Goal: Information Seeking & Learning: Check status

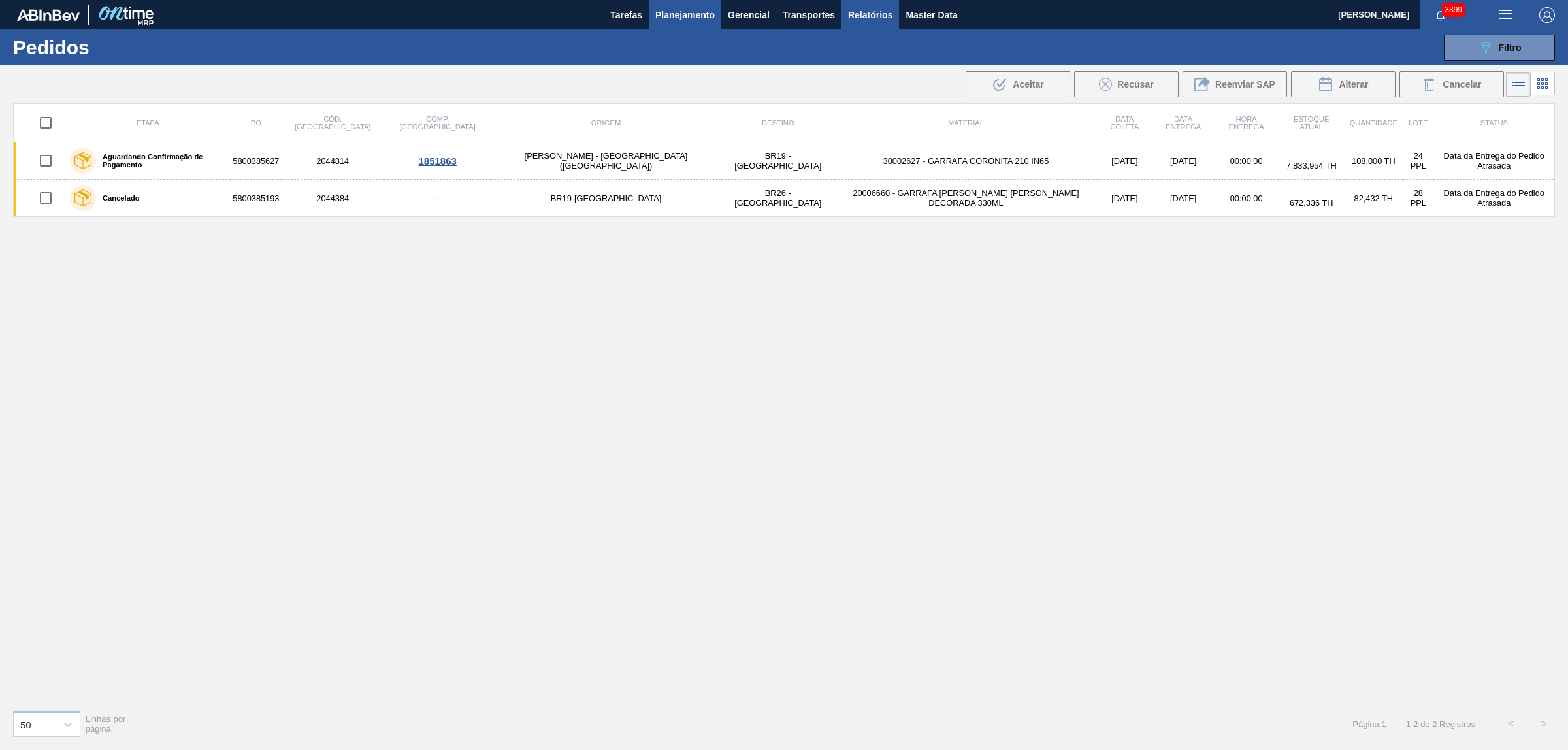
click at [857, 24] on button "Relatórios" at bounding box center [870, 14] width 57 height 29
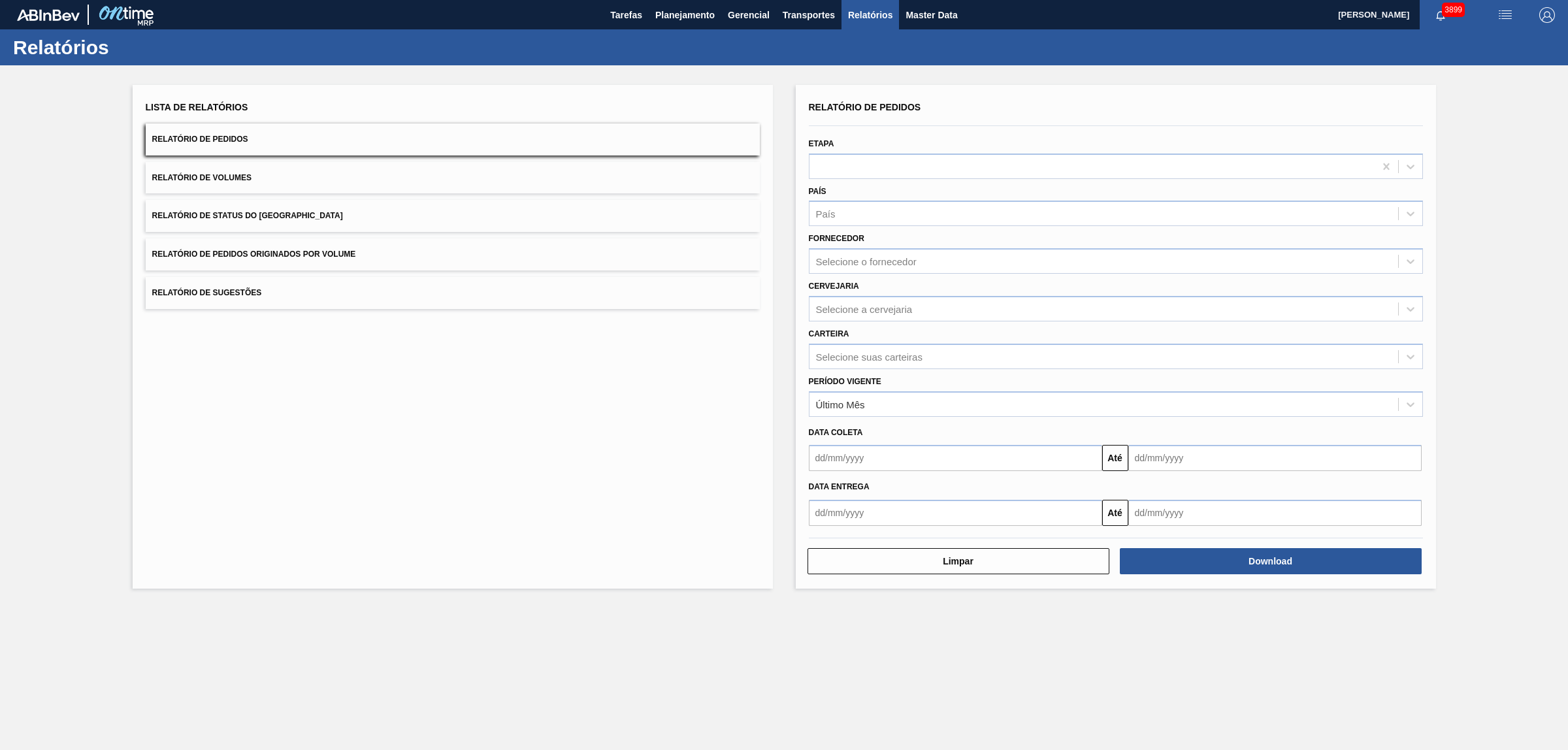
click at [309, 262] on button "Relatório de Pedidos Originados por Volume" at bounding box center [452, 255] width 614 height 32
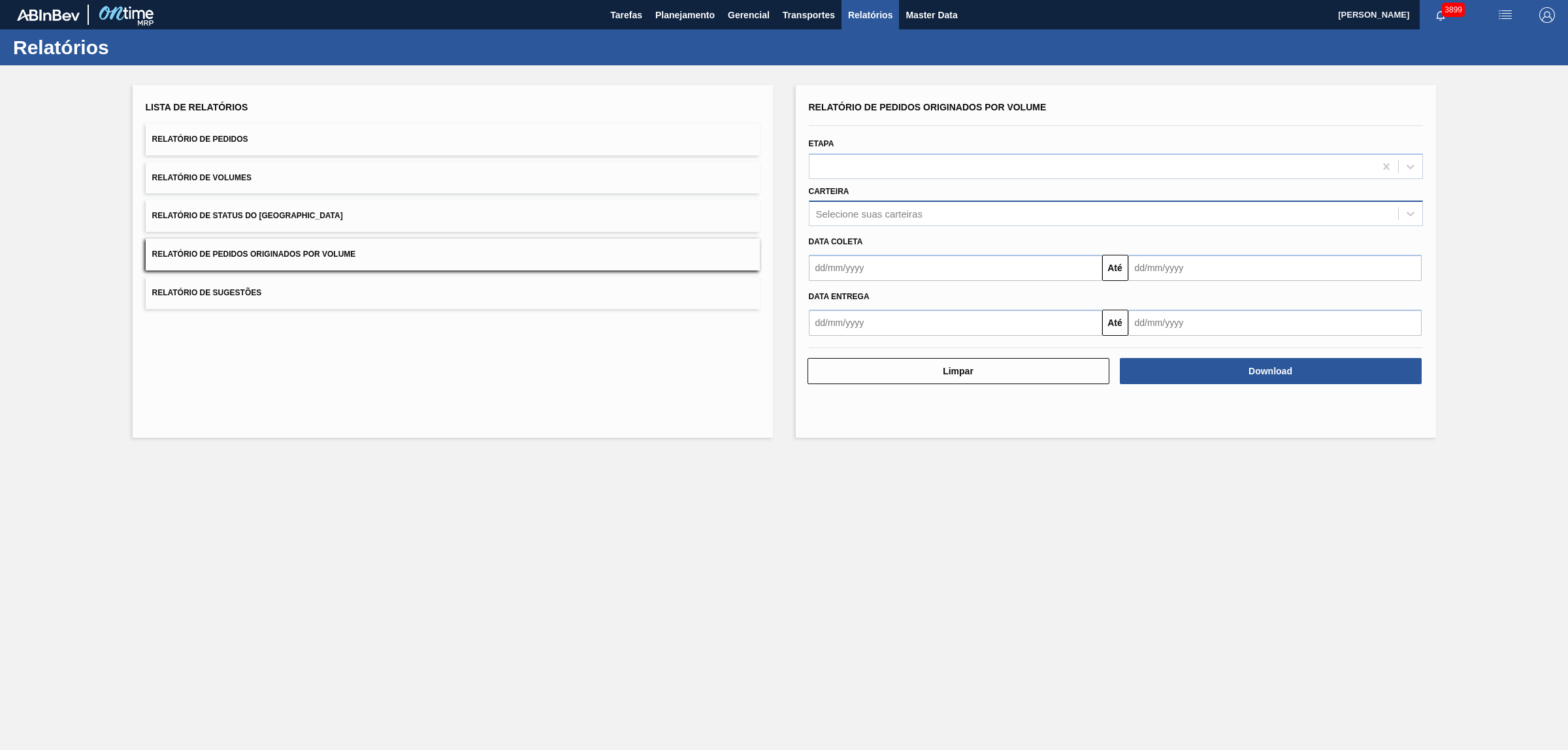
click at [890, 201] on div "Selecione suas carteiras" at bounding box center [1116, 213] width 614 height 25
type input "vidro"
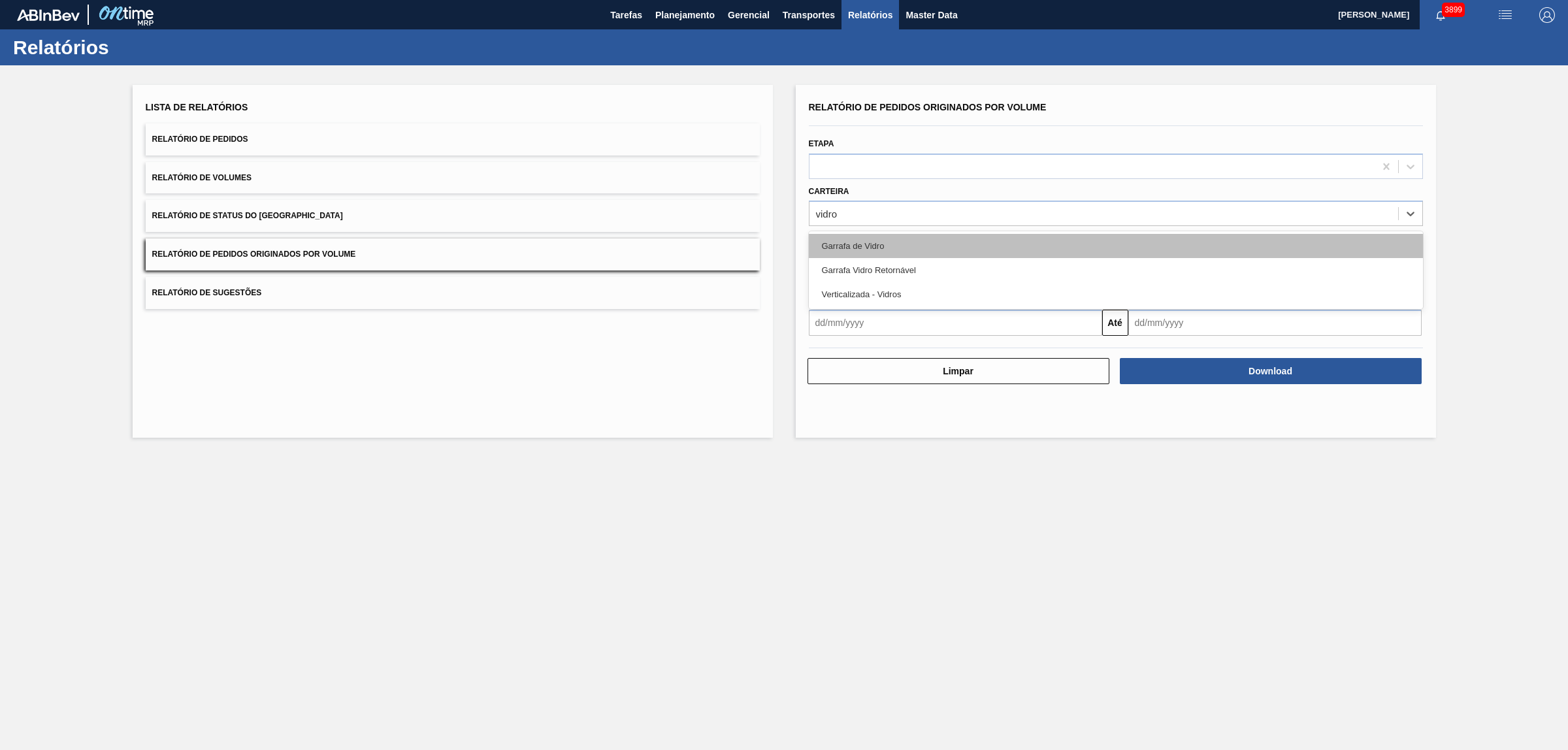
click at [876, 244] on div "Garrafa de Vidro" at bounding box center [1116, 246] width 614 height 24
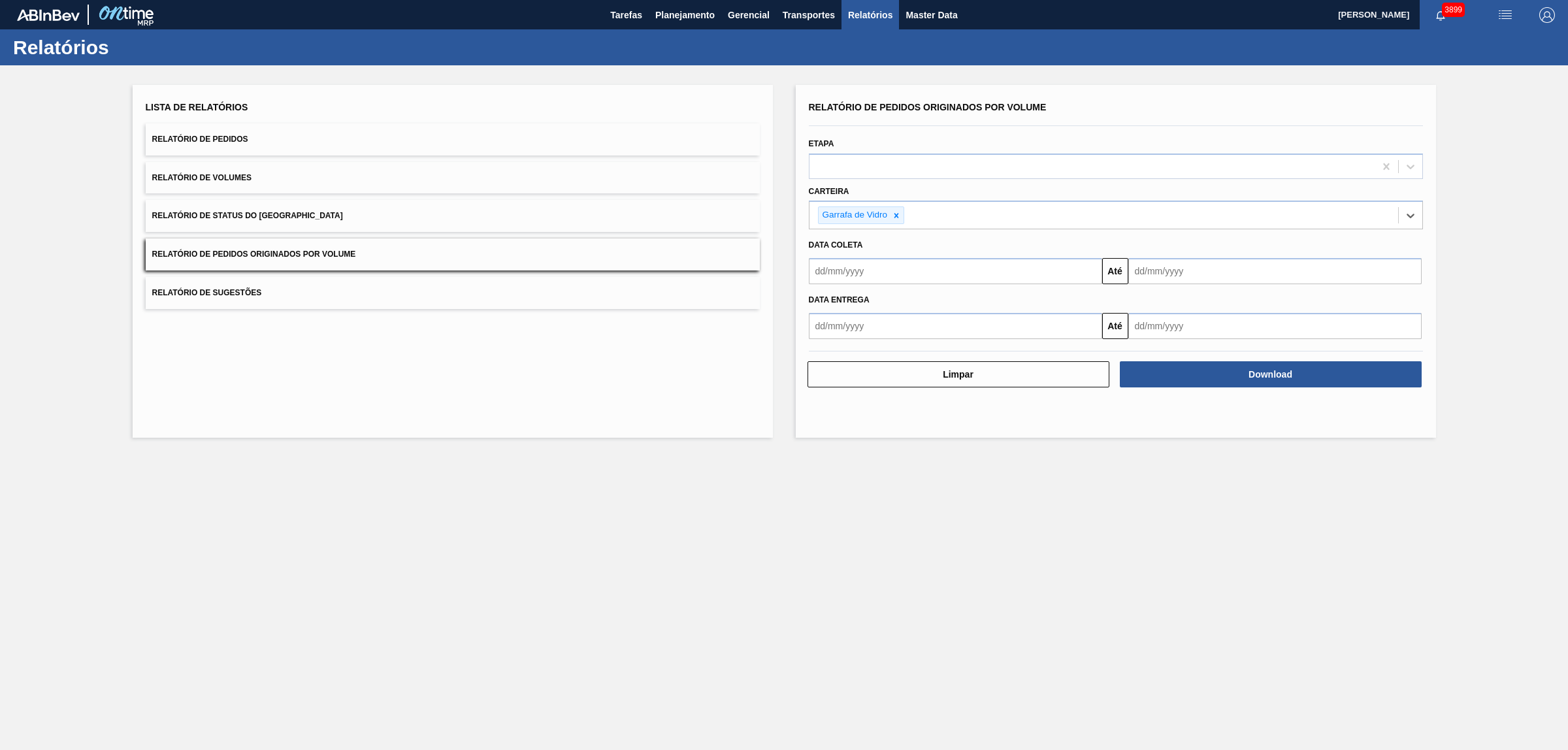
click at [887, 268] on input "text" at bounding box center [955, 271] width 293 height 26
drag, startPoint x: 884, startPoint y: 344, endPoint x: 833, endPoint y: 306, distance: 63.6
click at [833, 306] on div "outubro 2025 dom seg ter qua qui sex sab 28 29 30 1 2 3 4 5 6 7 8 9 10 11 12 13…" at bounding box center [887, 367] width 157 height 153
click at [817, 302] on button "Previous Month" at bounding box center [821, 303] width 10 height 10
click at [844, 342] on div "1" at bounding box center [845, 344] width 17 height 17
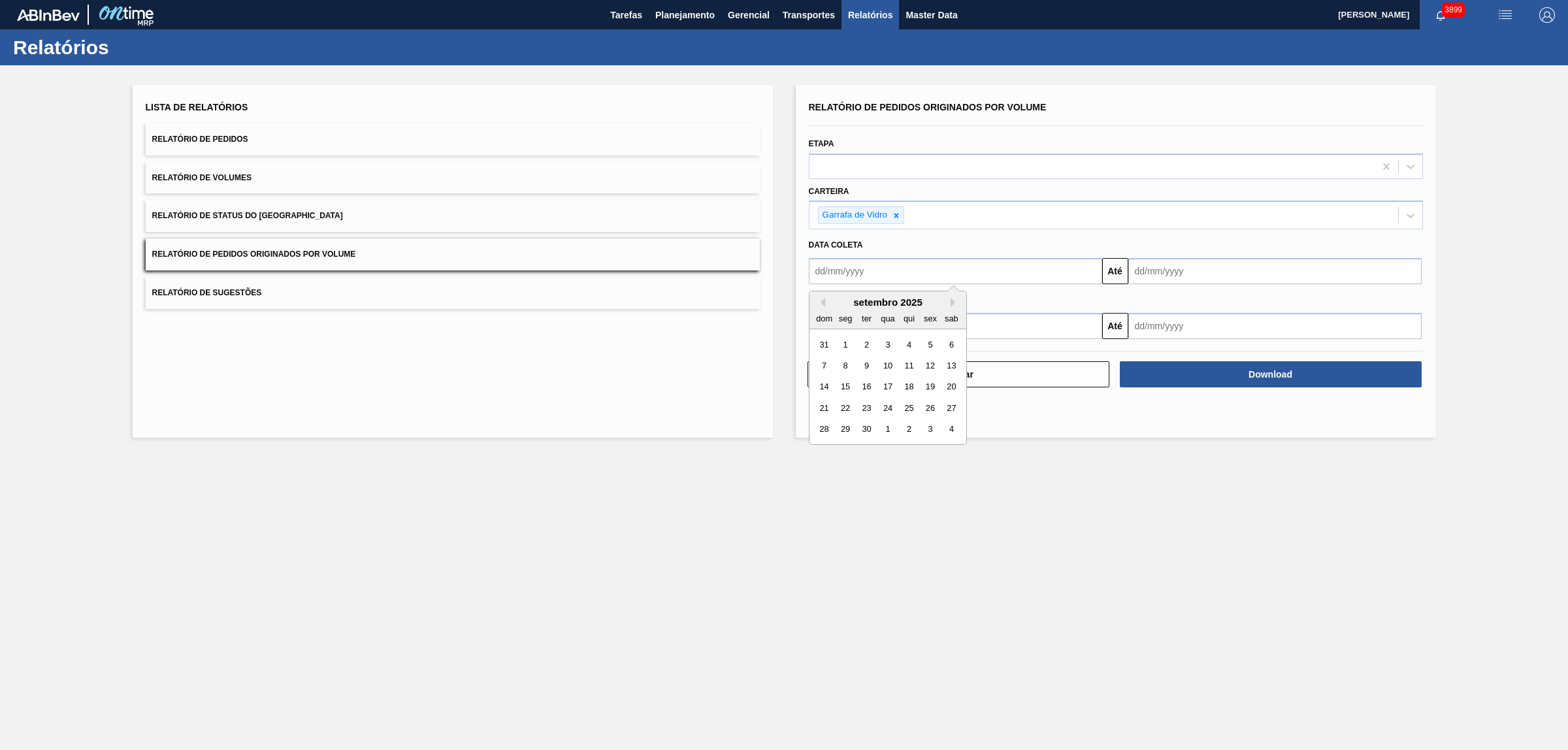
type input "[DATE]"
click at [1190, 288] on div "Data Entrega" at bounding box center [1116, 299] width 625 height 22
click at [1188, 285] on div "Data Entrega Até" at bounding box center [1116, 311] width 625 height 55
click at [1185, 278] on input "text" at bounding box center [1275, 271] width 293 height 26
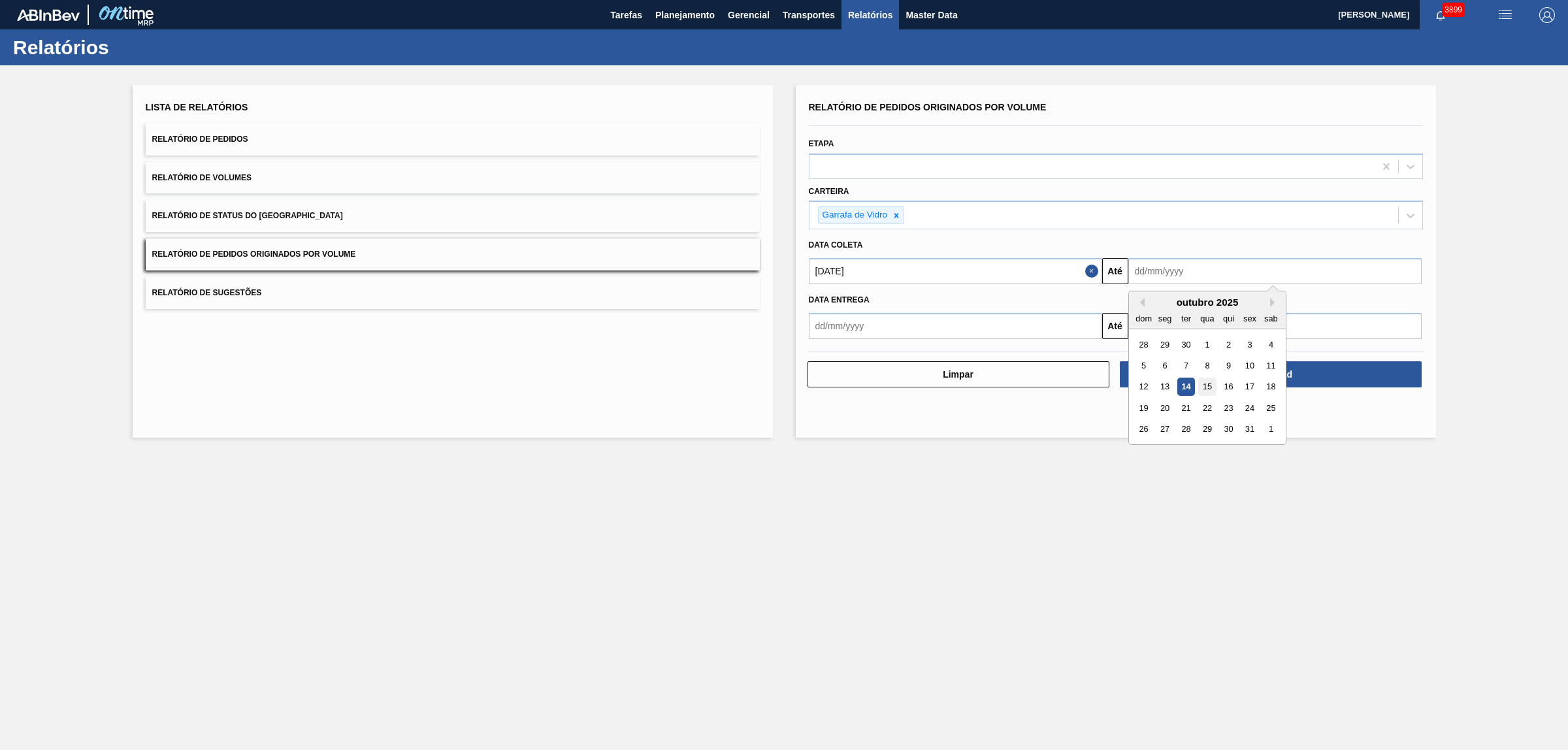
click at [1201, 391] on div "15" at bounding box center [1207, 387] width 17 height 17
type input "[DATE]"
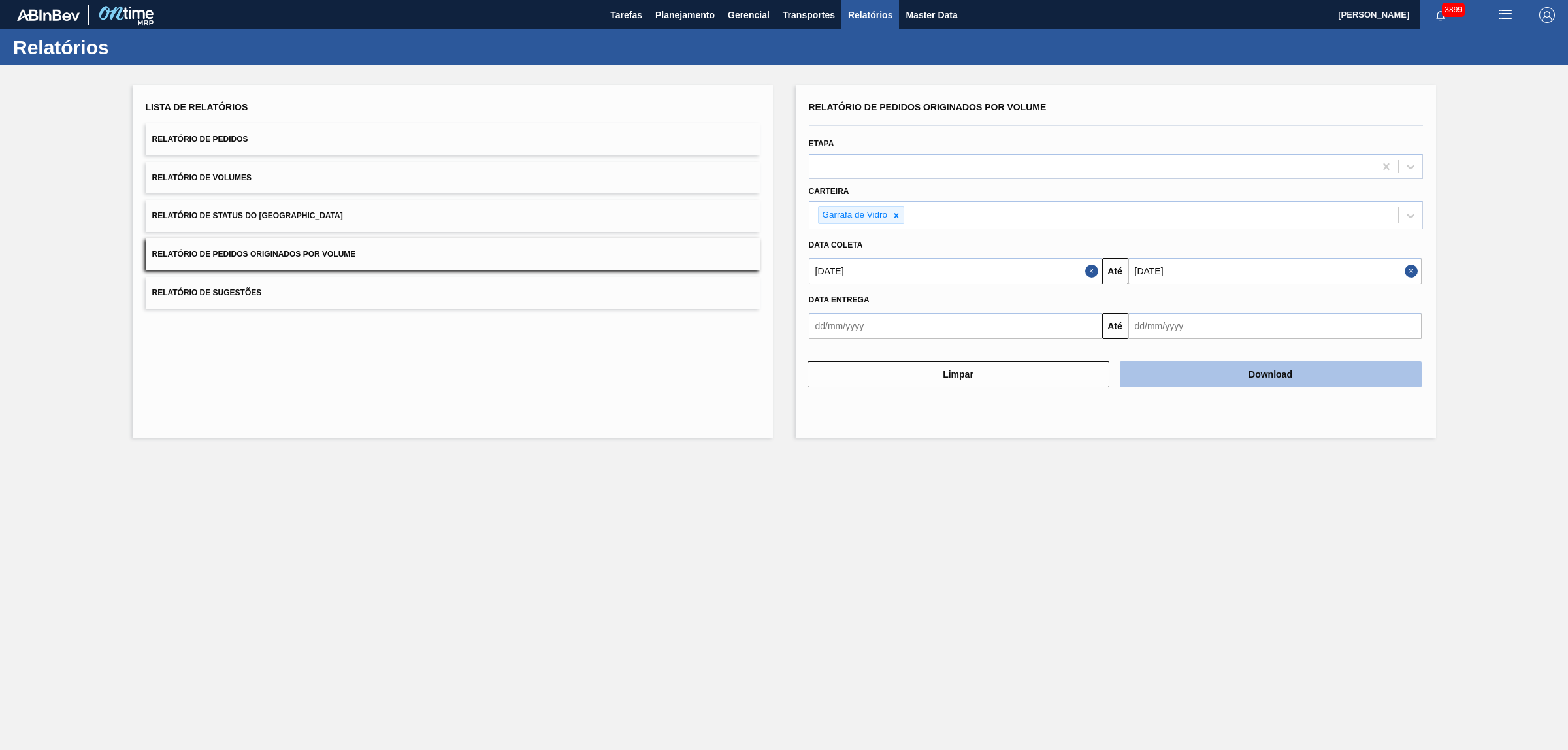
click at [1259, 366] on button "Download" at bounding box center [1271, 374] width 302 height 26
click at [680, 11] on span "Planejamento" at bounding box center [685, 15] width 60 height 16
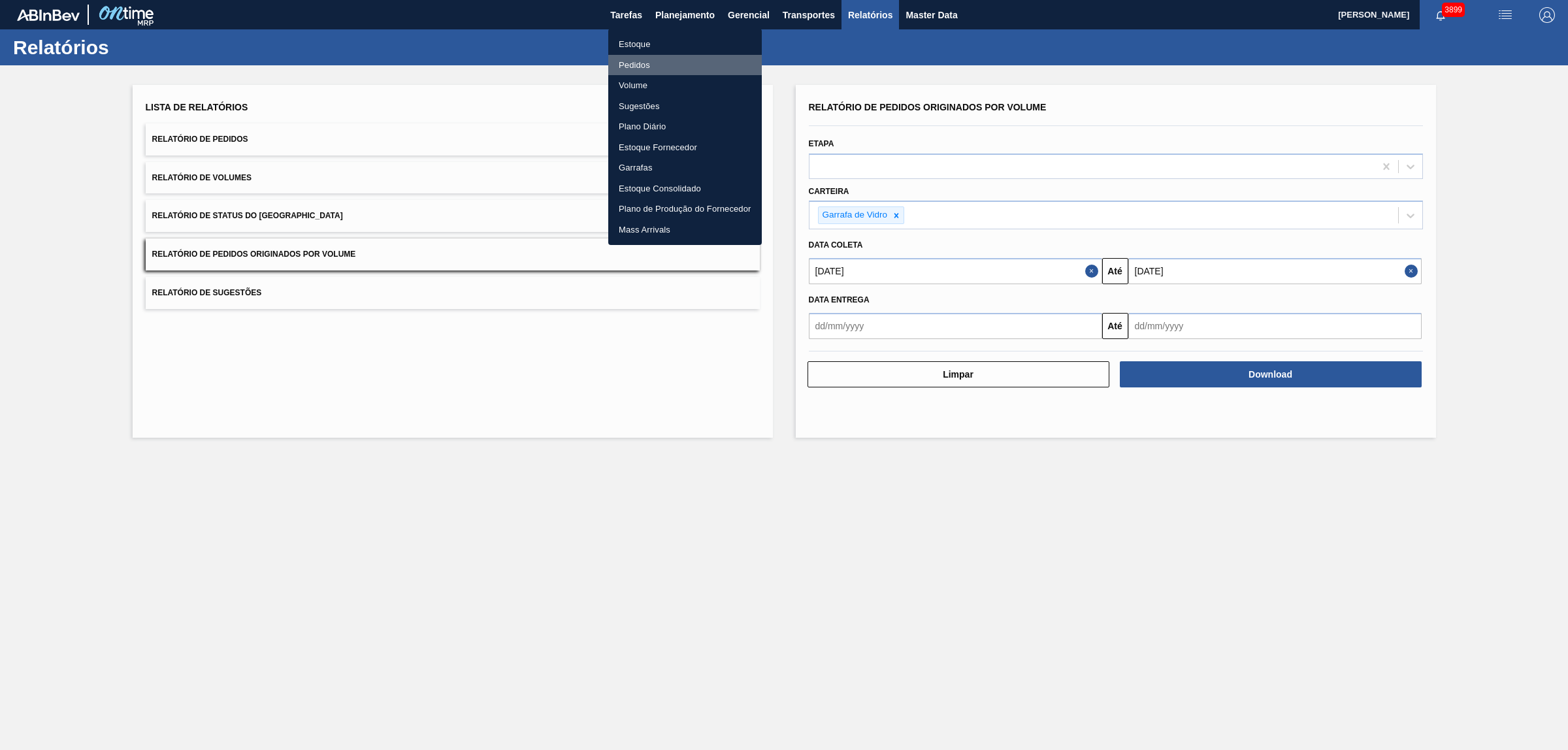
click at [621, 71] on li "Pedidos" at bounding box center [685, 65] width 153 height 21
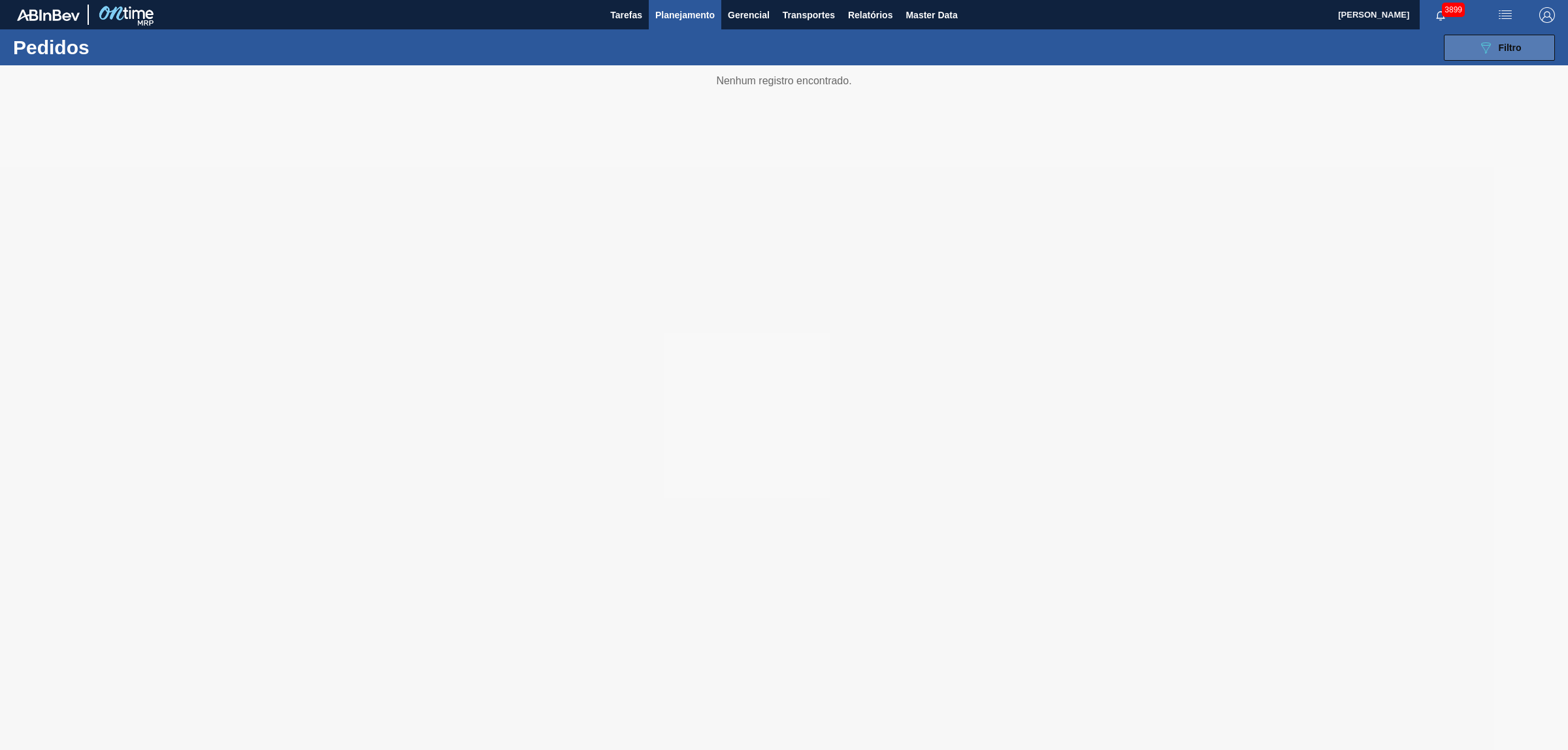
click at [1454, 39] on button "089F7B8B-B2A5-4AFE-B5C0-19BA573D28AC Filtro" at bounding box center [1500, 48] width 111 height 26
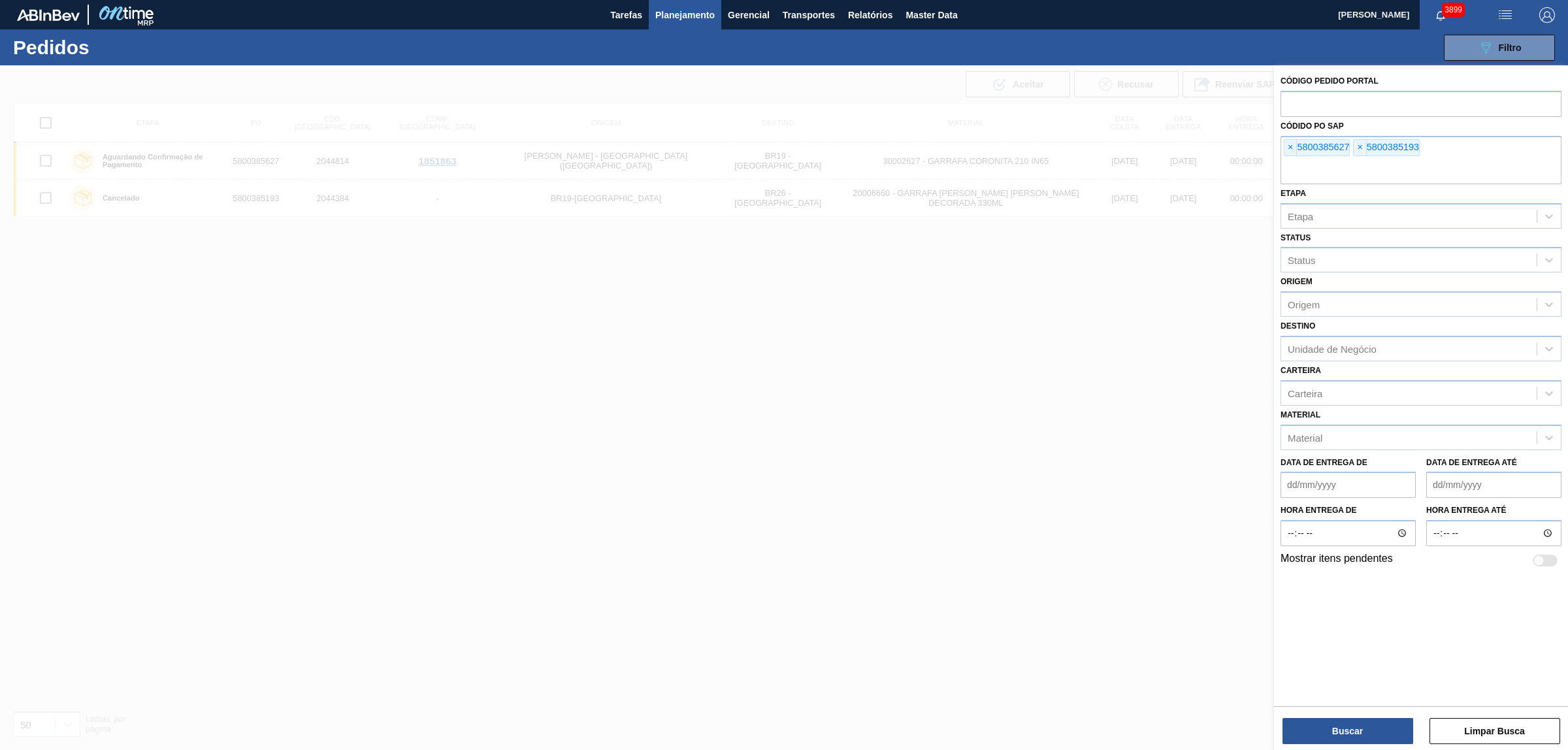
click at [1279, 149] on div "Código Pedido Portal Códido PO SAP × 5800385627 × 5800385193 Etapa Etapa Status…" at bounding box center [1421, 320] width 294 height 510
click at [1290, 145] on span "×" at bounding box center [1291, 148] width 13 height 16
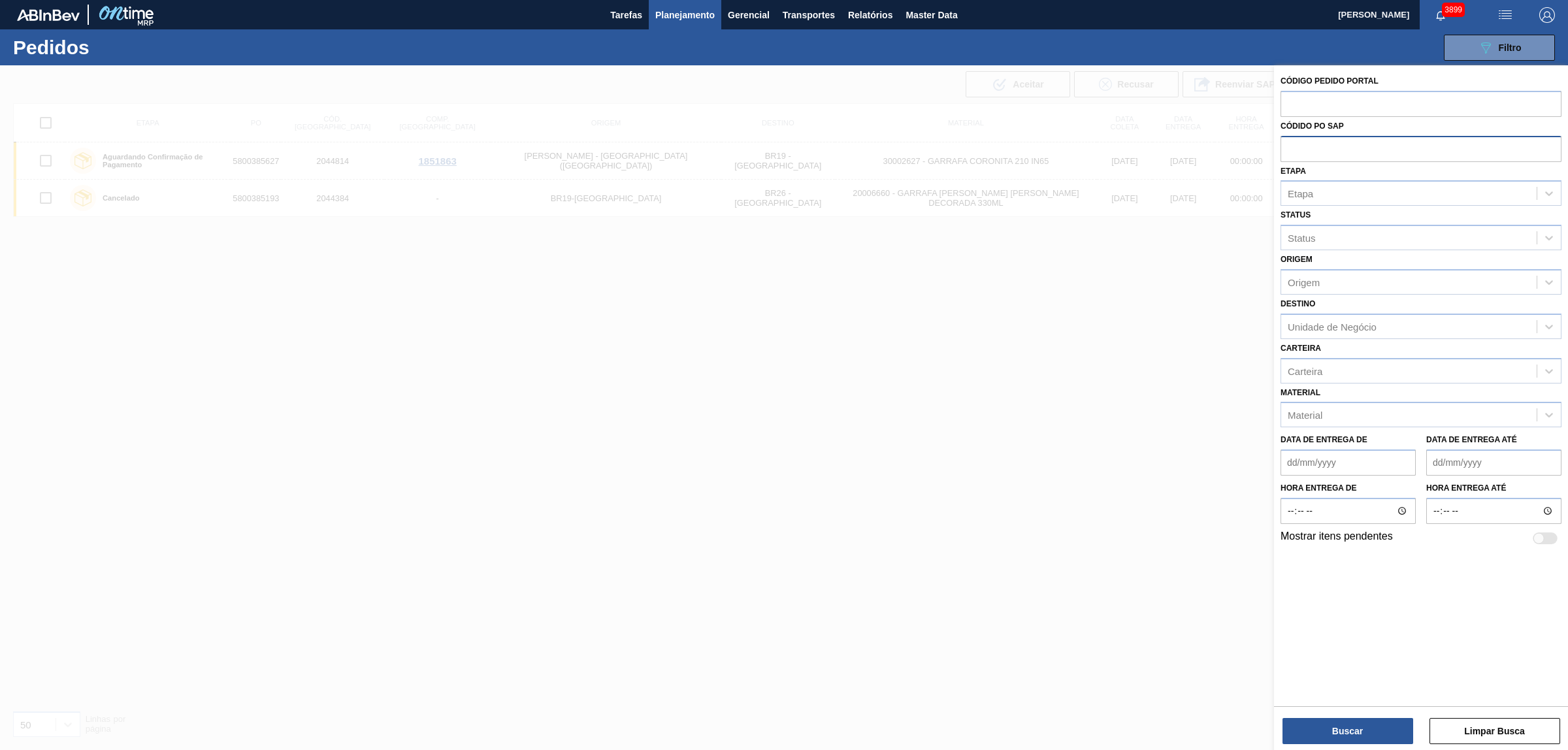
paste input "text"
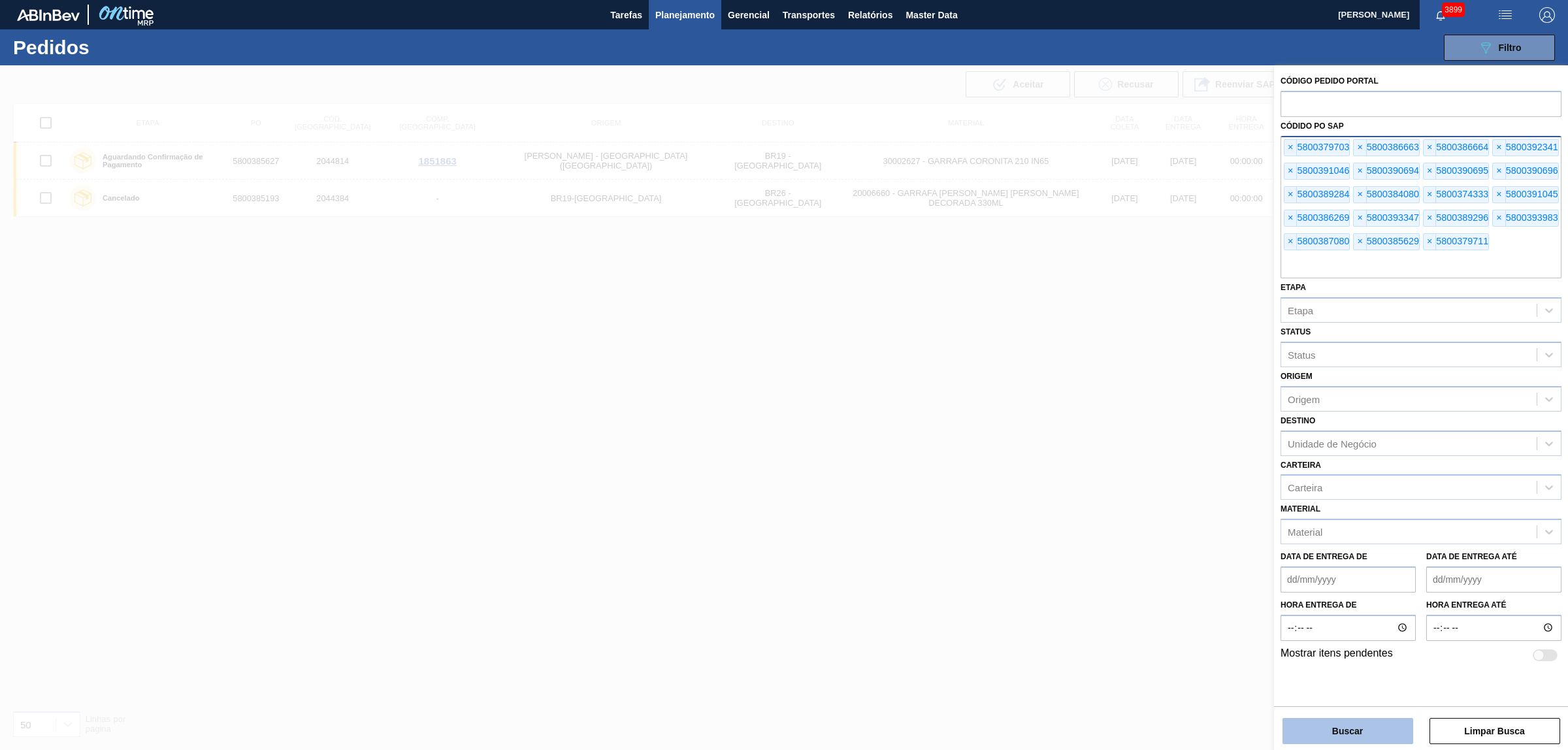
click at [1336, 744] on button "Buscar" at bounding box center [1348, 731] width 130 height 26
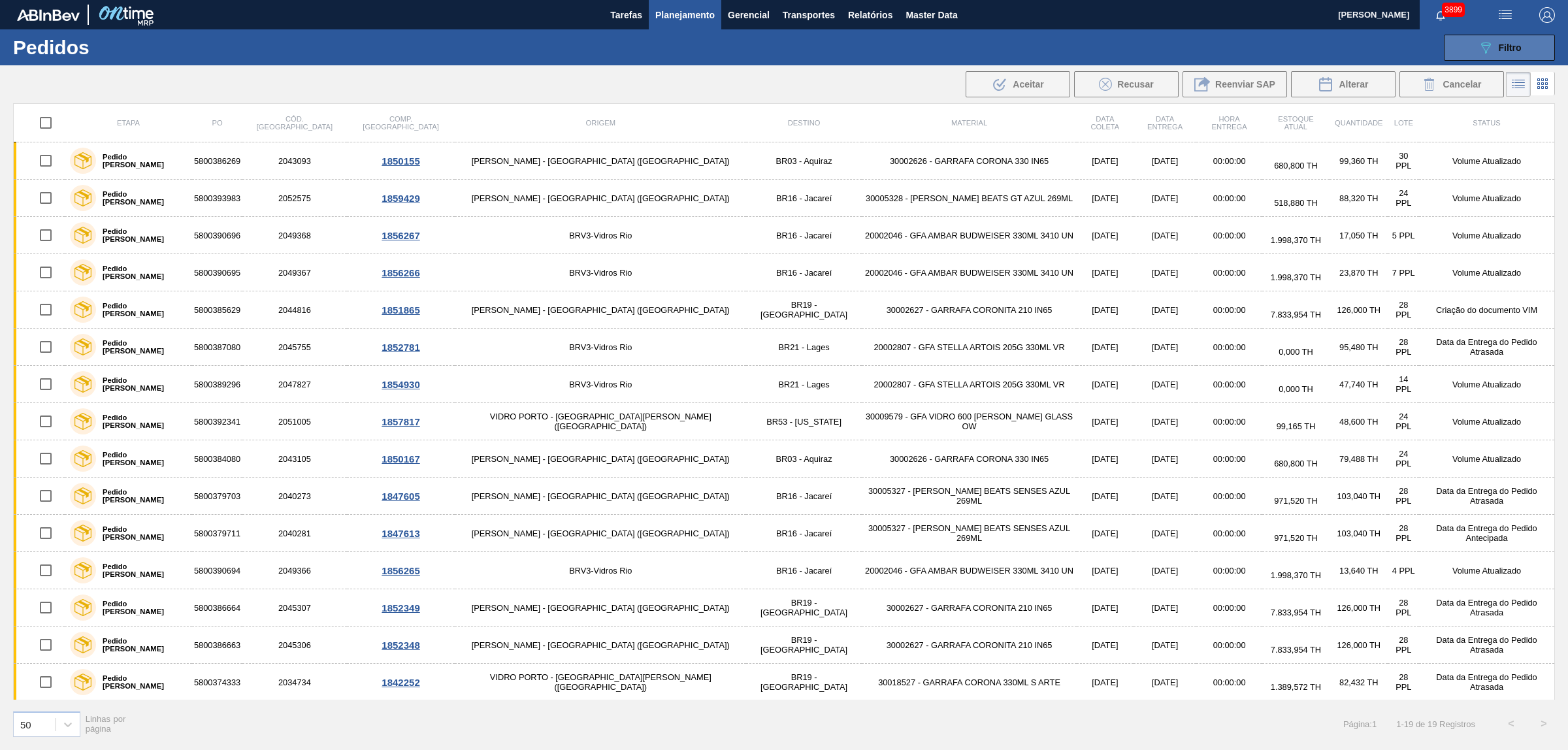
click at [1487, 59] on button "089F7B8B-B2A5-4AFE-B5C0-19BA573D28AC Filtro" at bounding box center [1500, 48] width 111 height 26
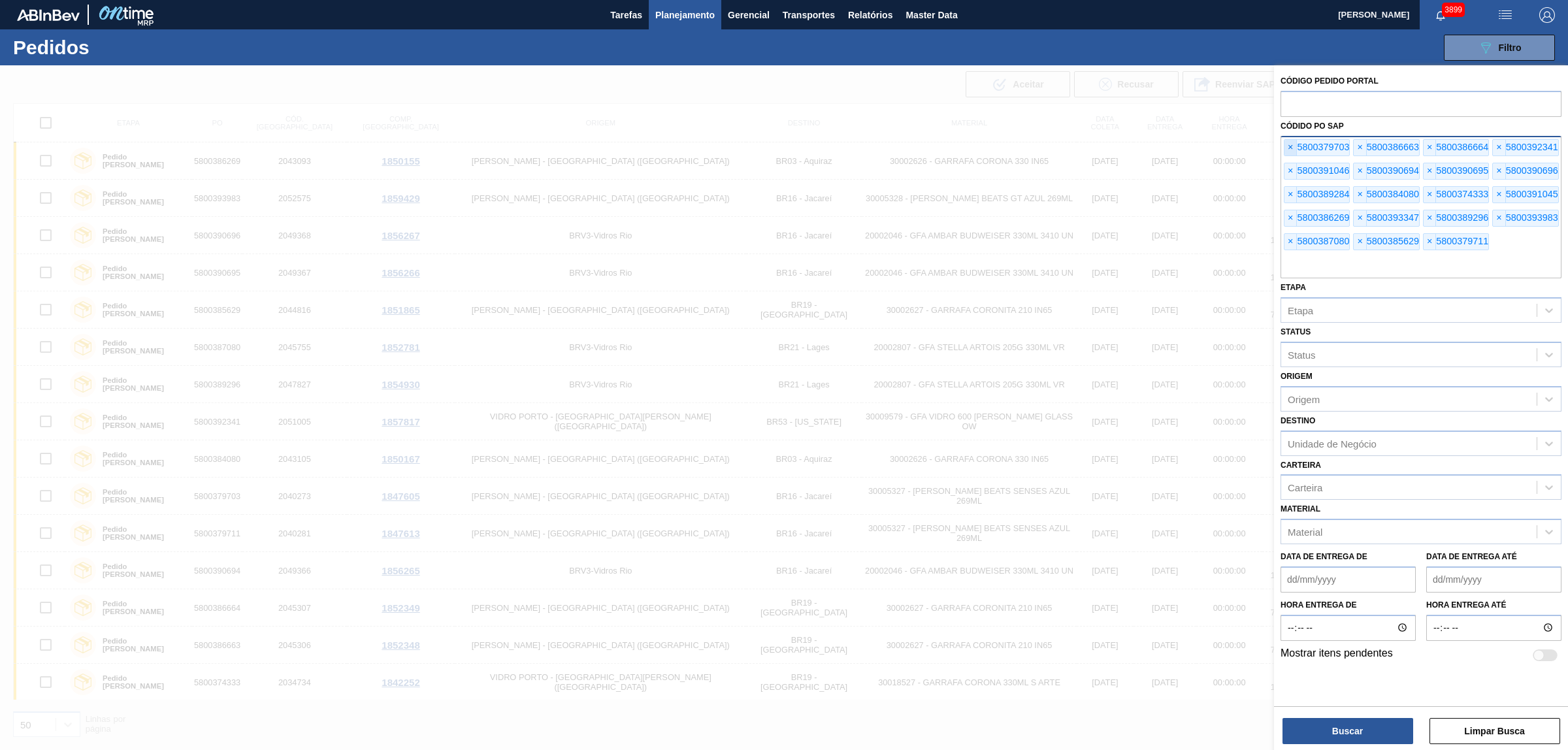
click at [1294, 140] on span "×" at bounding box center [1291, 148] width 13 height 16
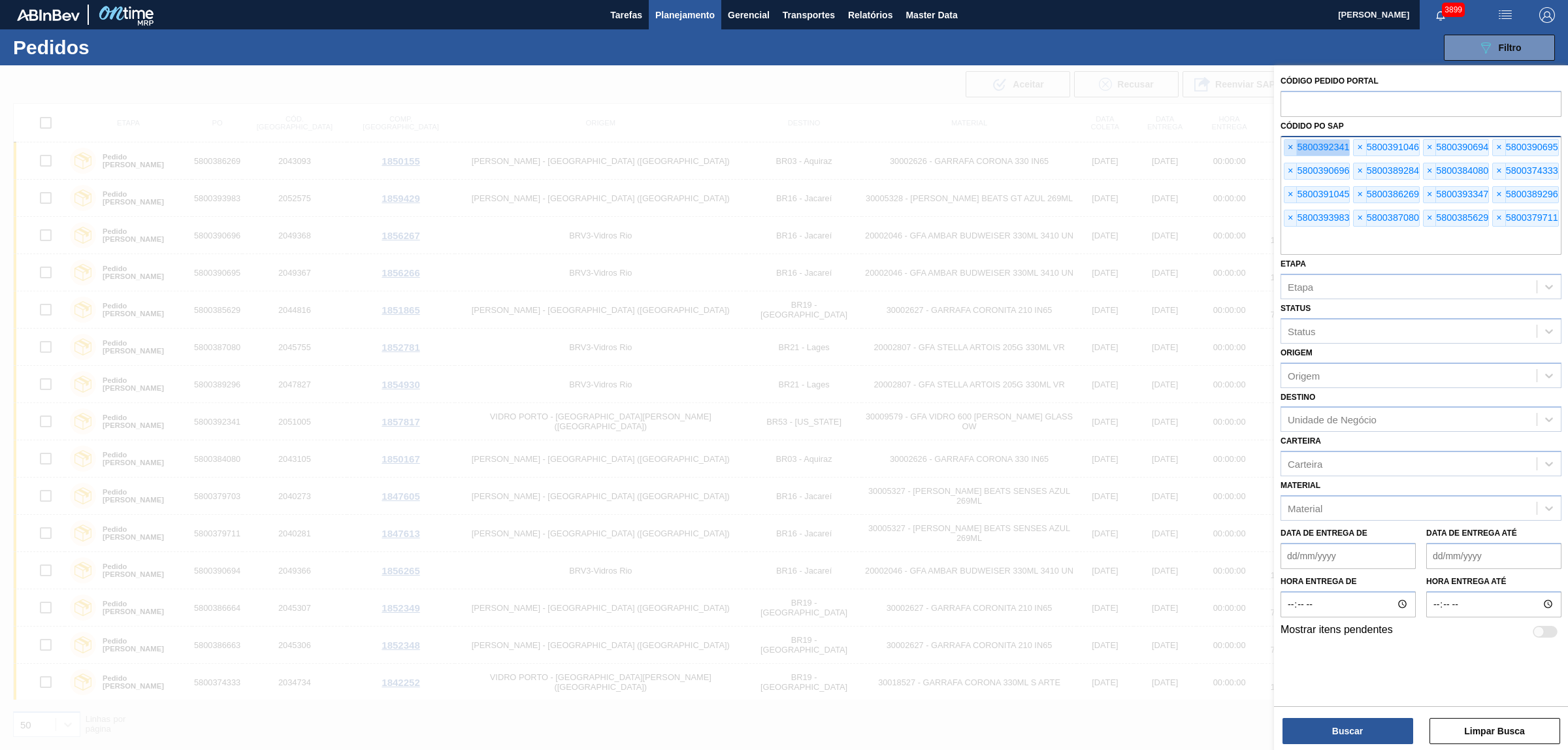
click at [1294, 140] on span "×" at bounding box center [1291, 148] width 13 height 16
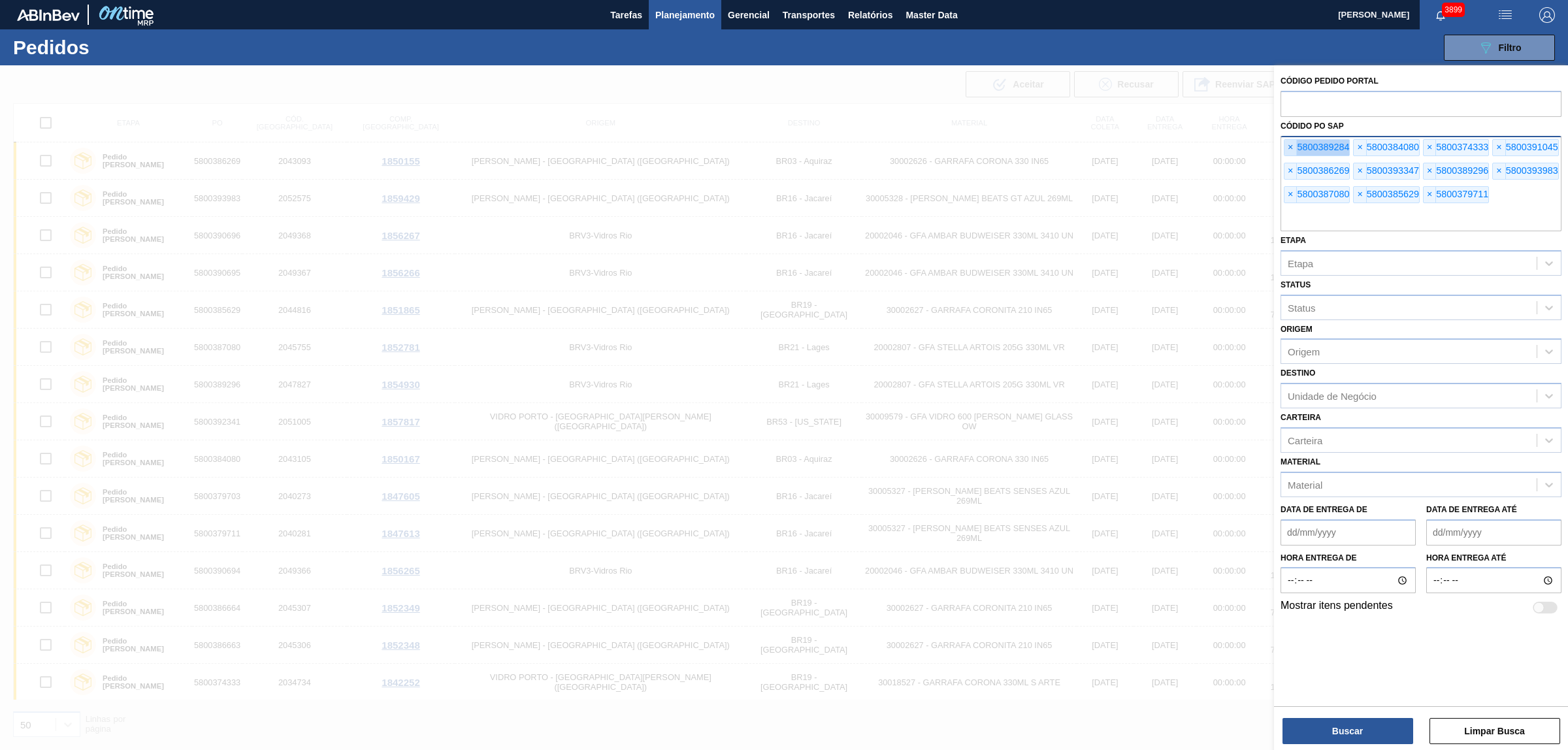
click at [1294, 140] on span "×" at bounding box center [1291, 148] width 13 height 16
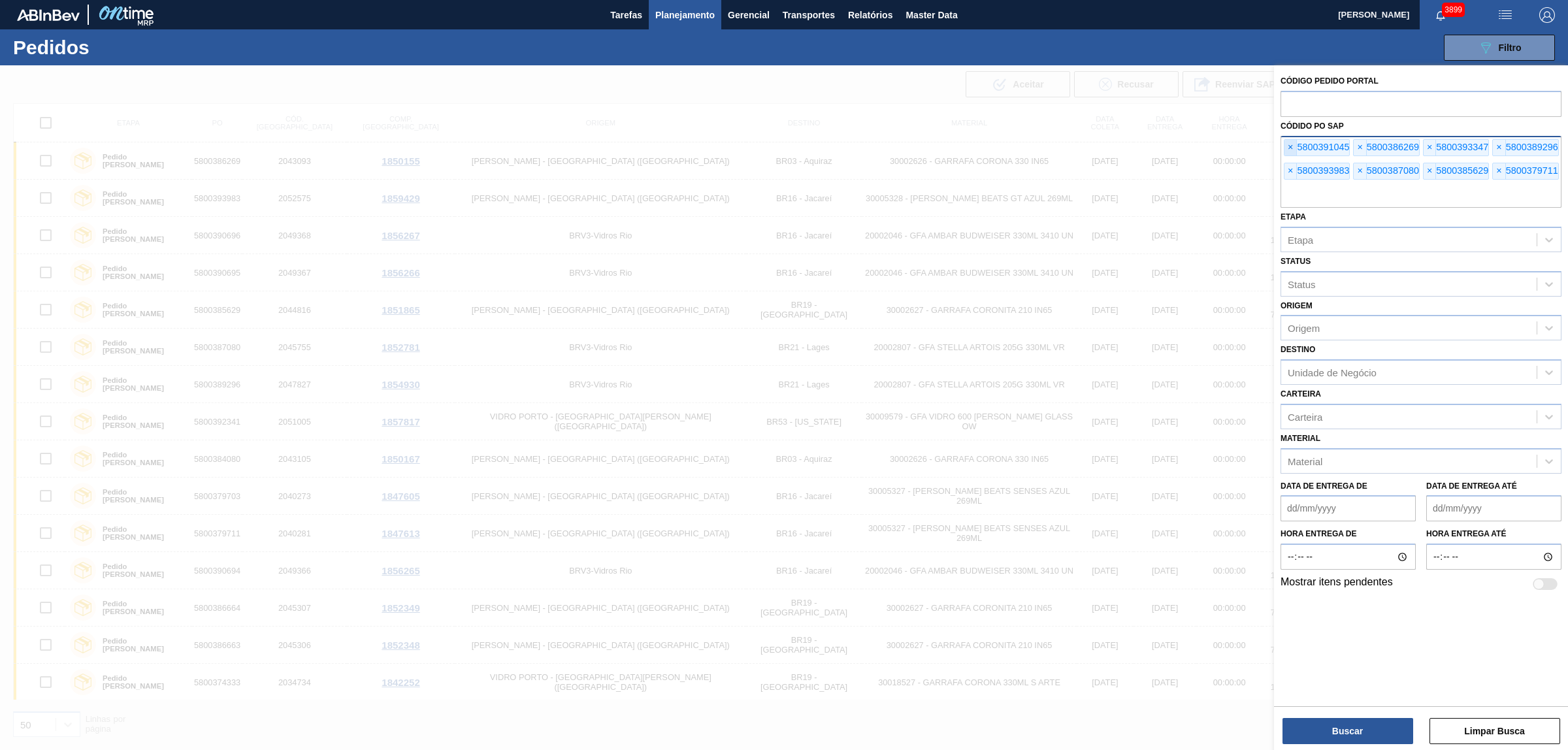
click at [1294, 140] on span "×" at bounding box center [1291, 148] width 13 height 16
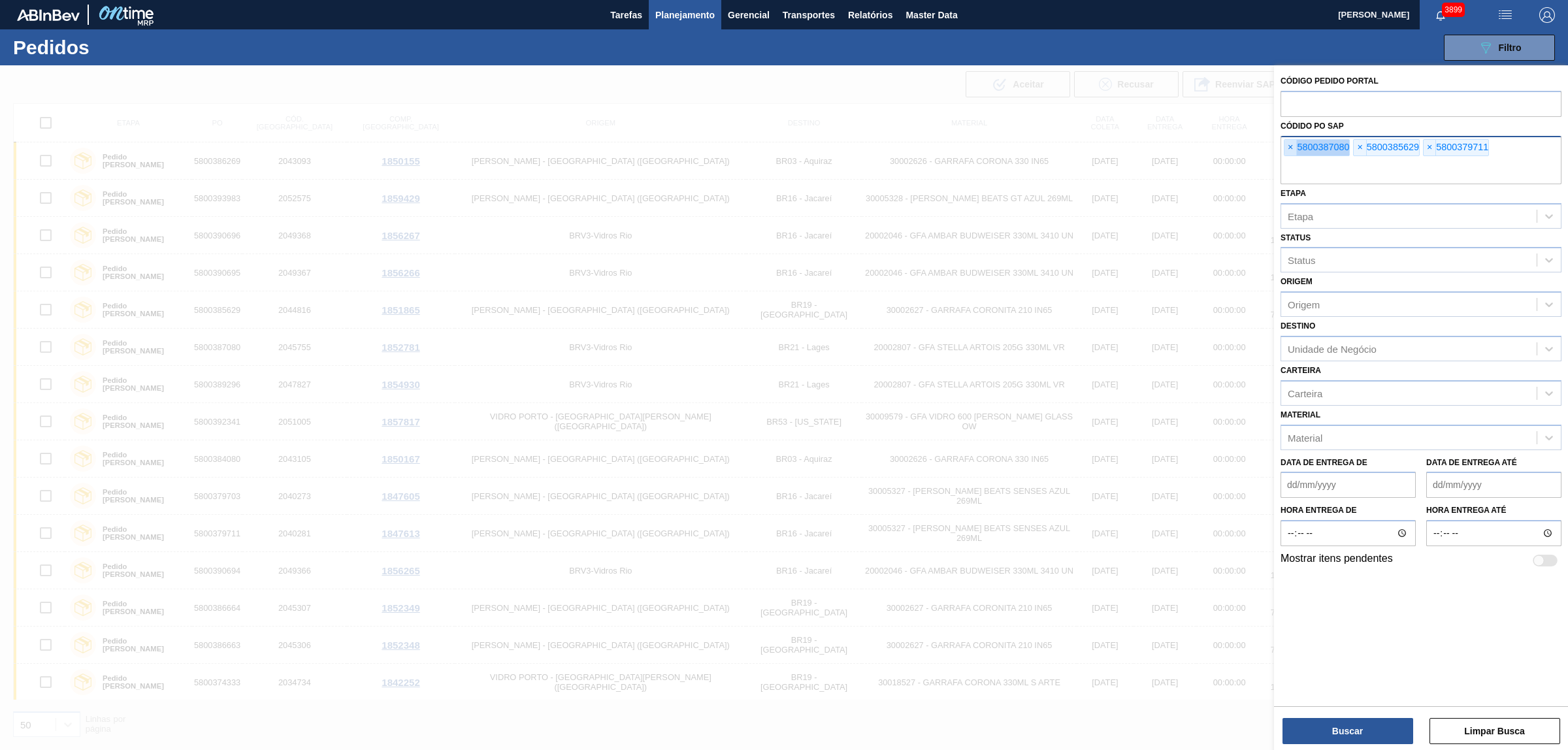
click at [1294, 140] on span "×" at bounding box center [1291, 148] width 13 height 16
click at [1294, 159] on input "text" at bounding box center [1421, 171] width 281 height 25
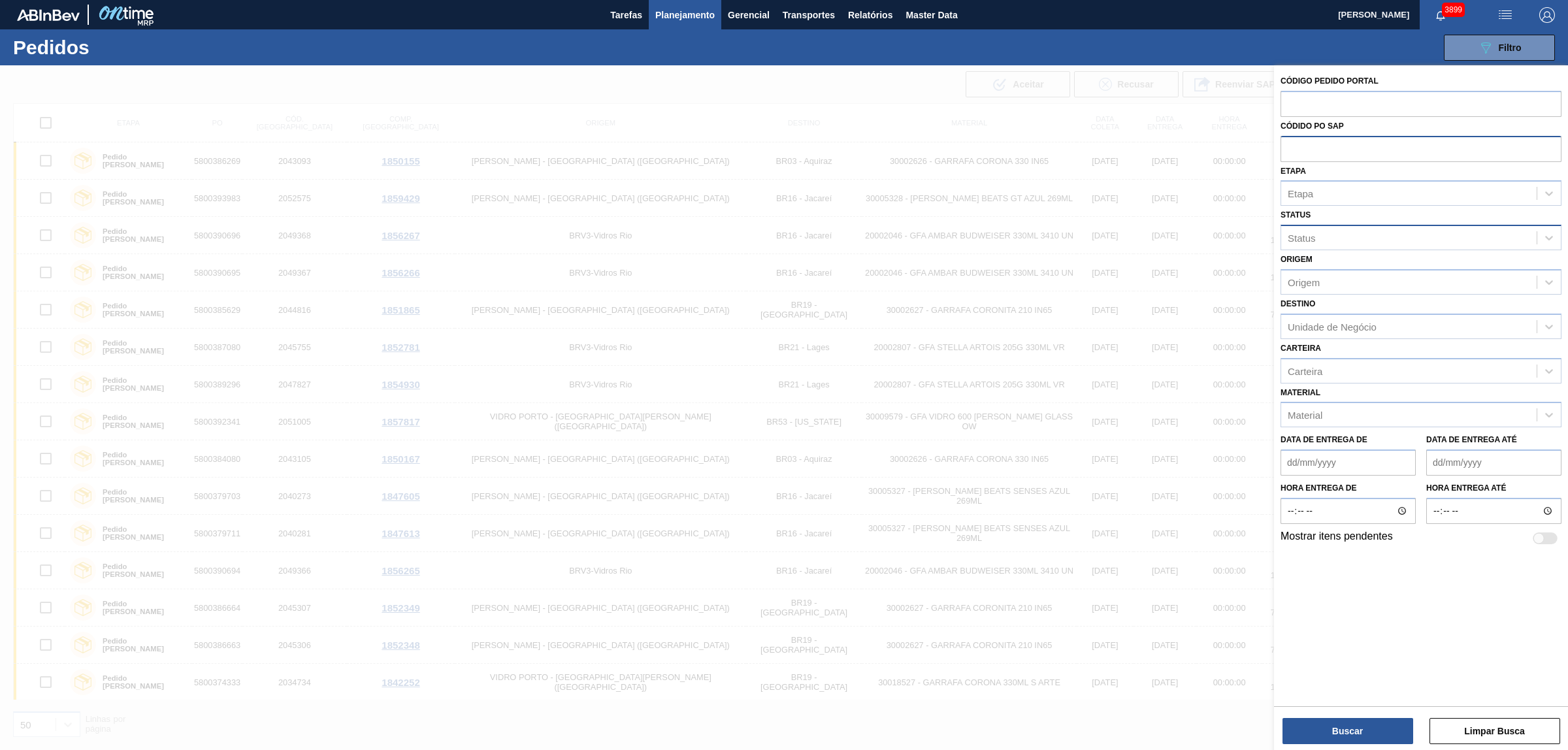
paste input "text"
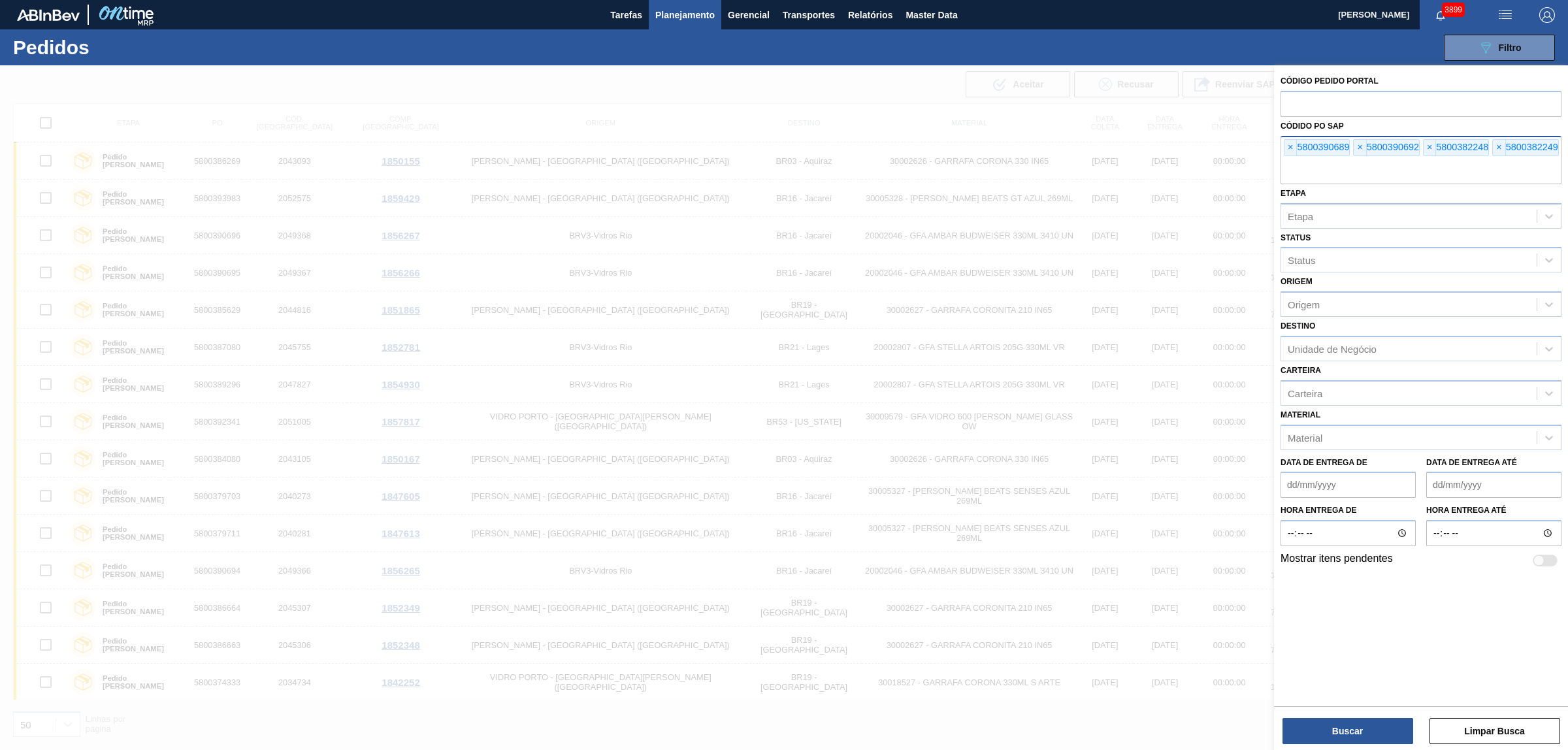
click at [1343, 713] on div "Buscar Limpar Busca" at bounding box center [1421, 725] width 294 height 37
click at [1343, 726] on button "Buscar" at bounding box center [1348, 731] width 130 height 26
